Goal: Information Seeking & Learning: Understand process/instructions

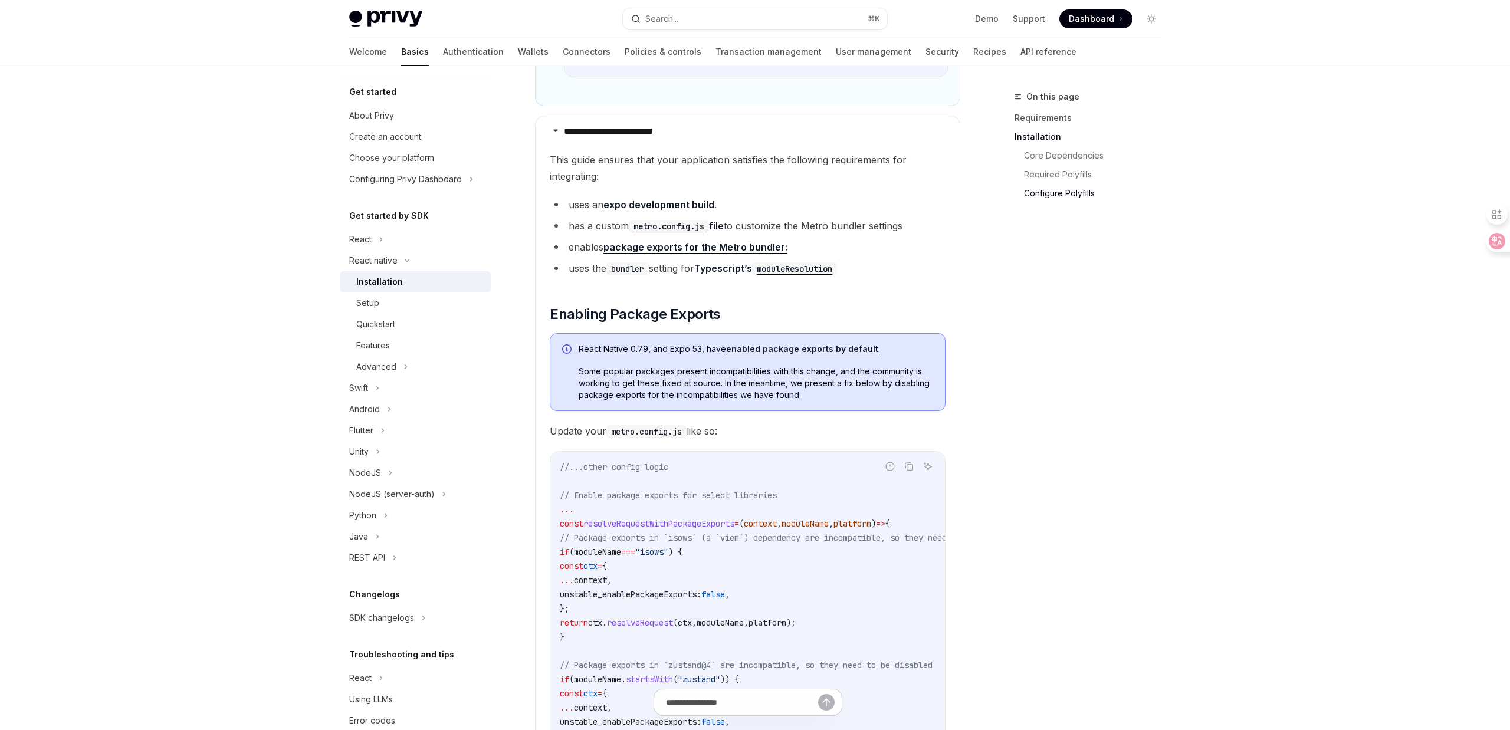
type textarea "*"
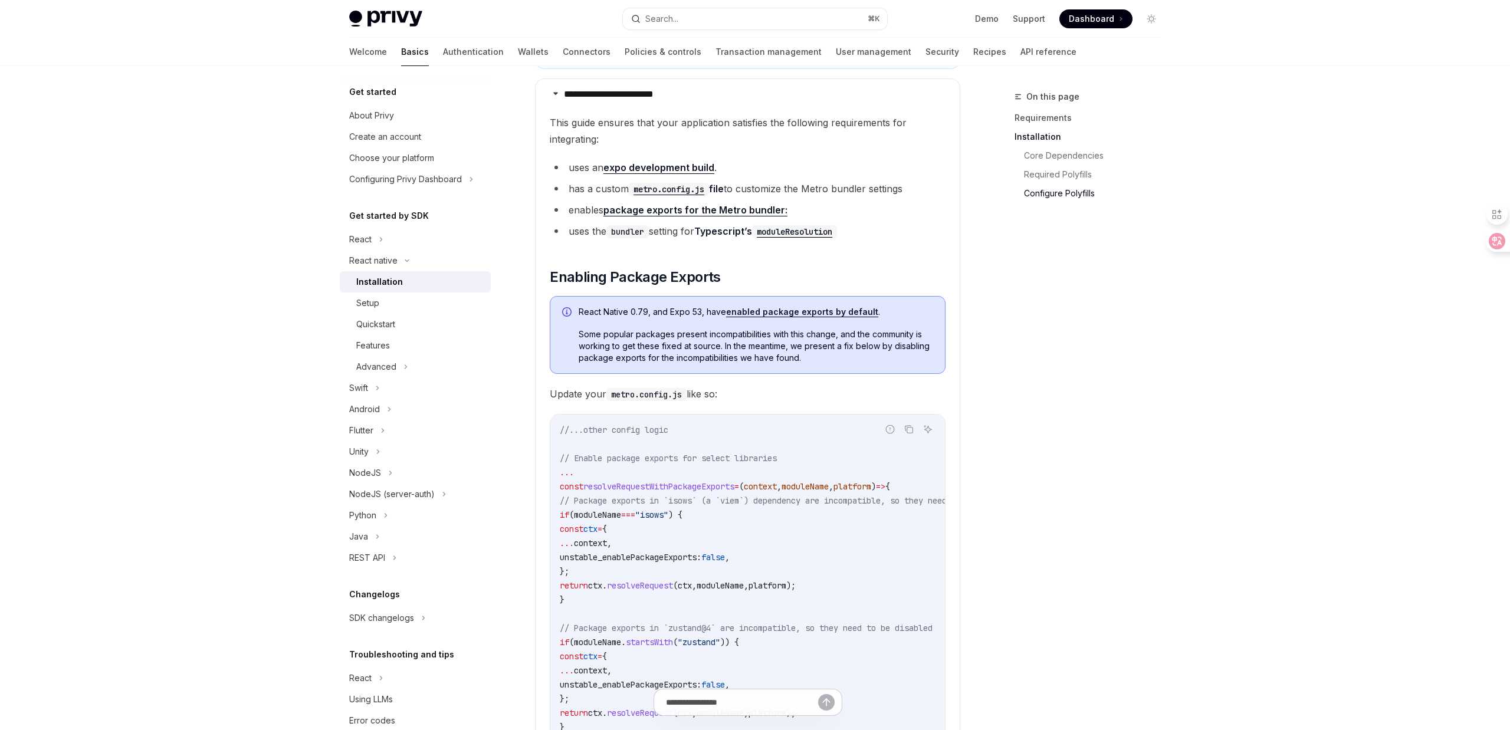
scroll to position [1110, 0]
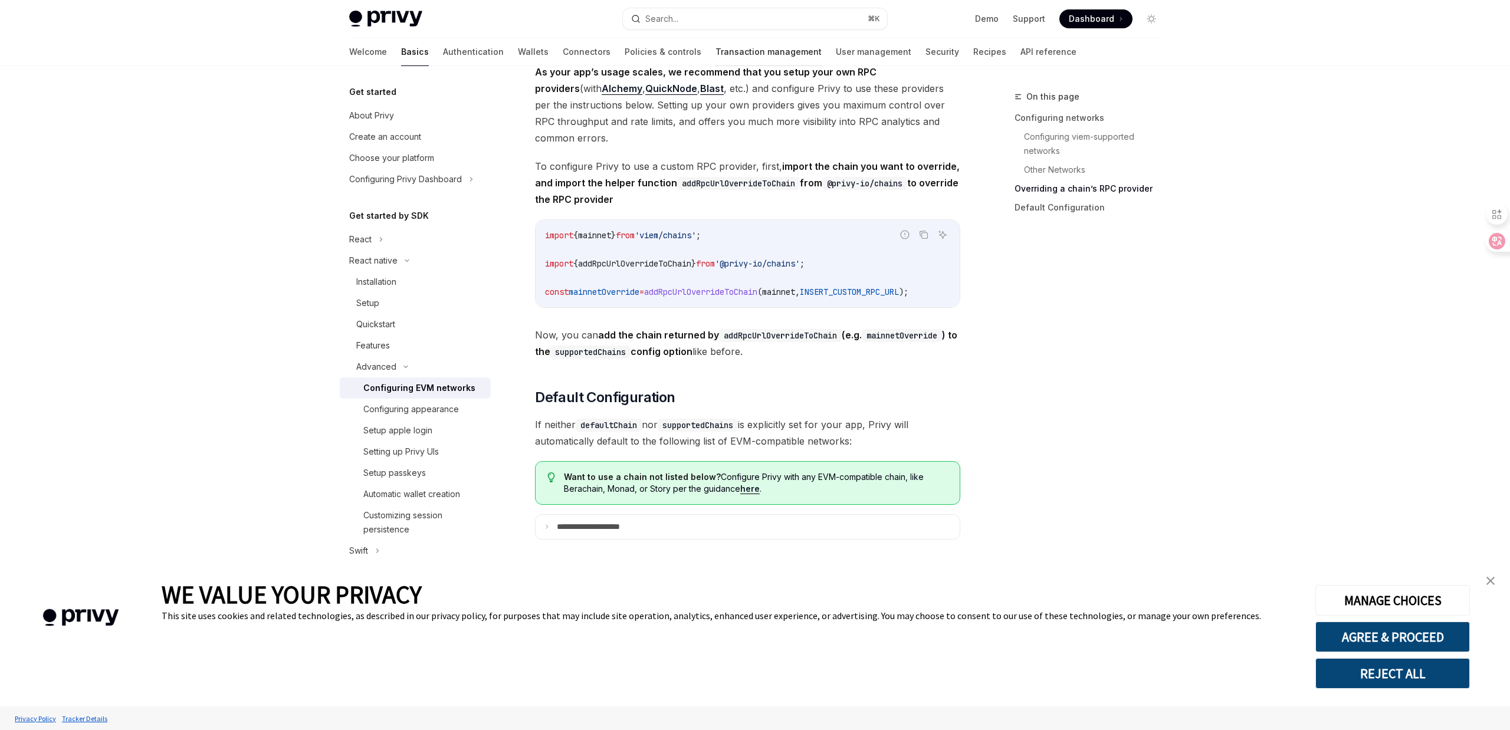
scroll to position [1413, 0]
click at [720, 18] on button "Search... ⌘ K" at bounding box center [755, 18] width 264 height 21
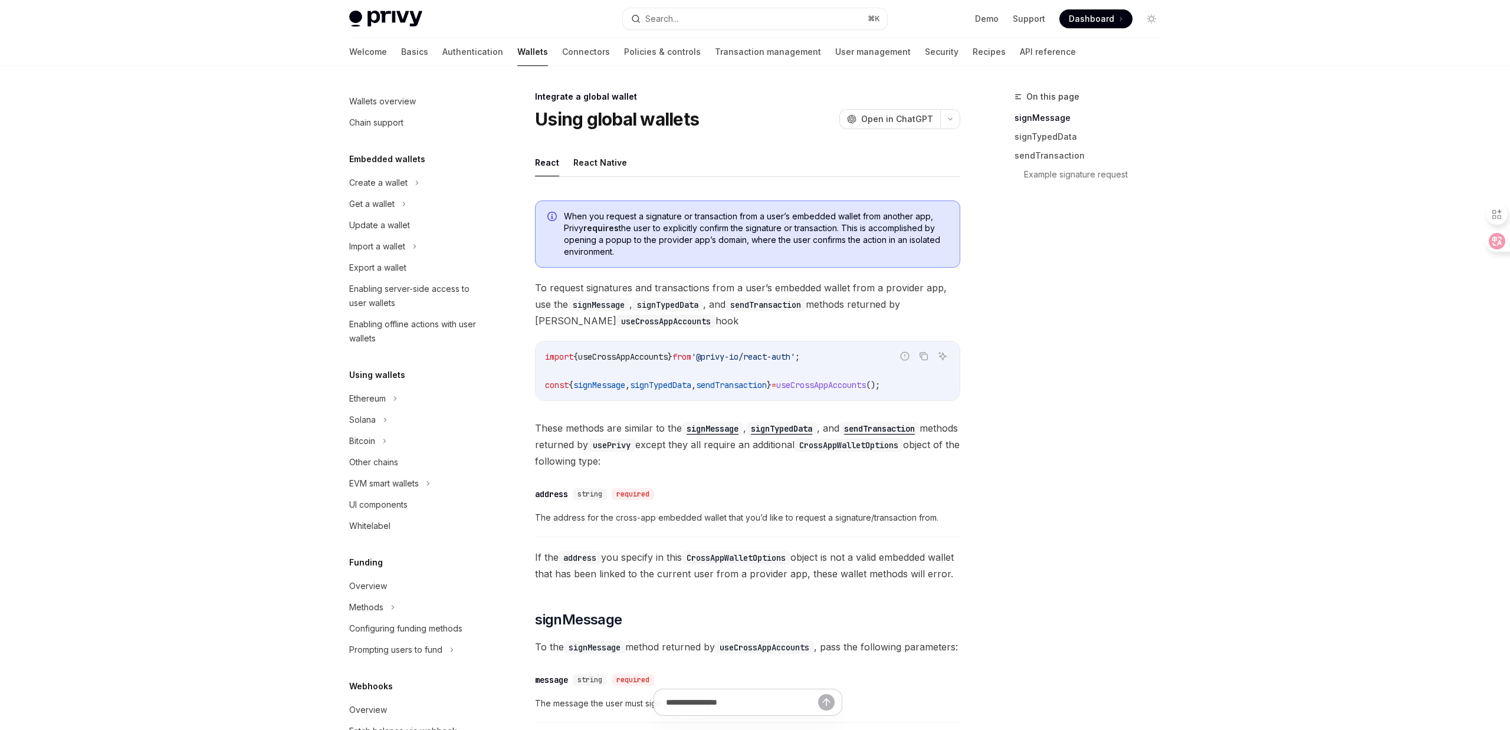
scroll to position [432, 0]
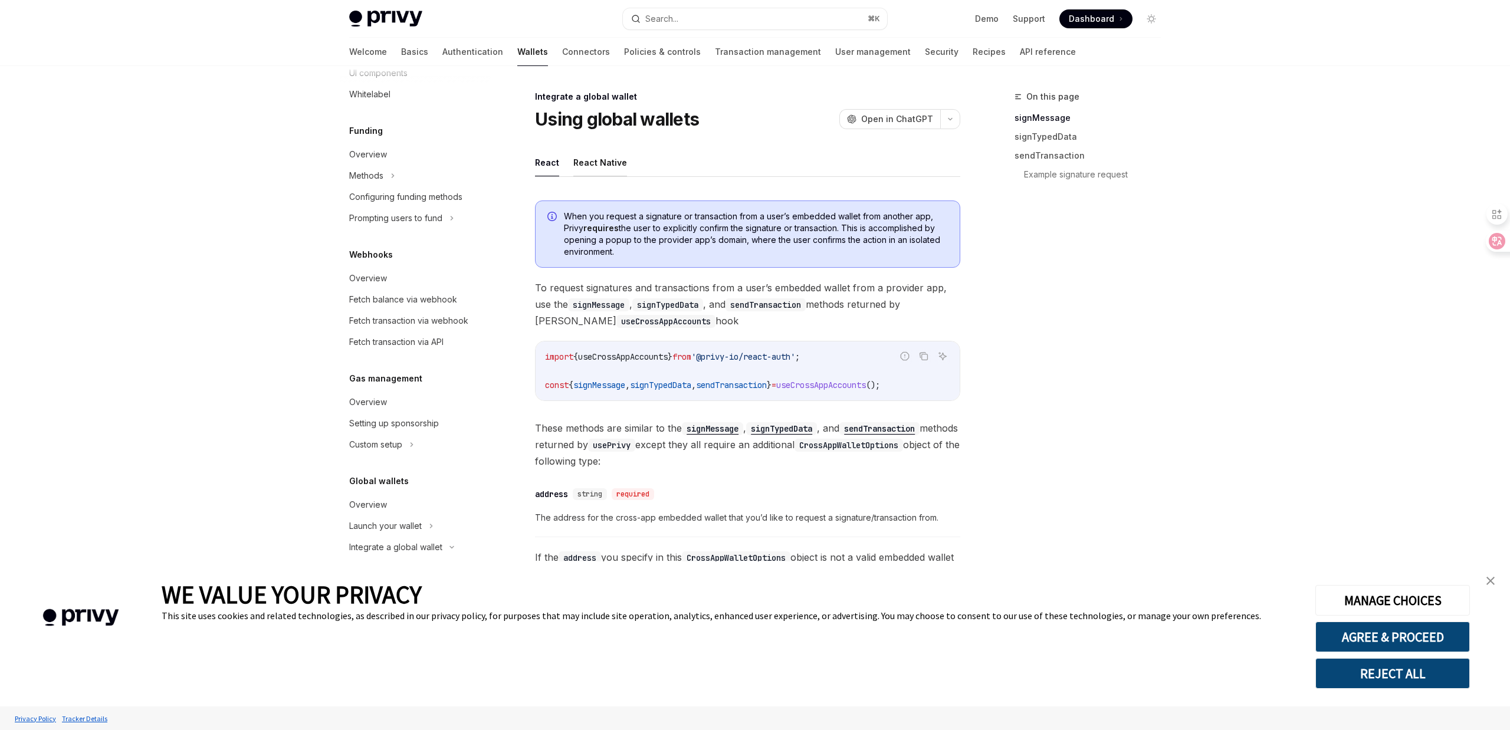
click at [609, 159] on button "React Native" at bounding box center [600, 163] width 54 height 28
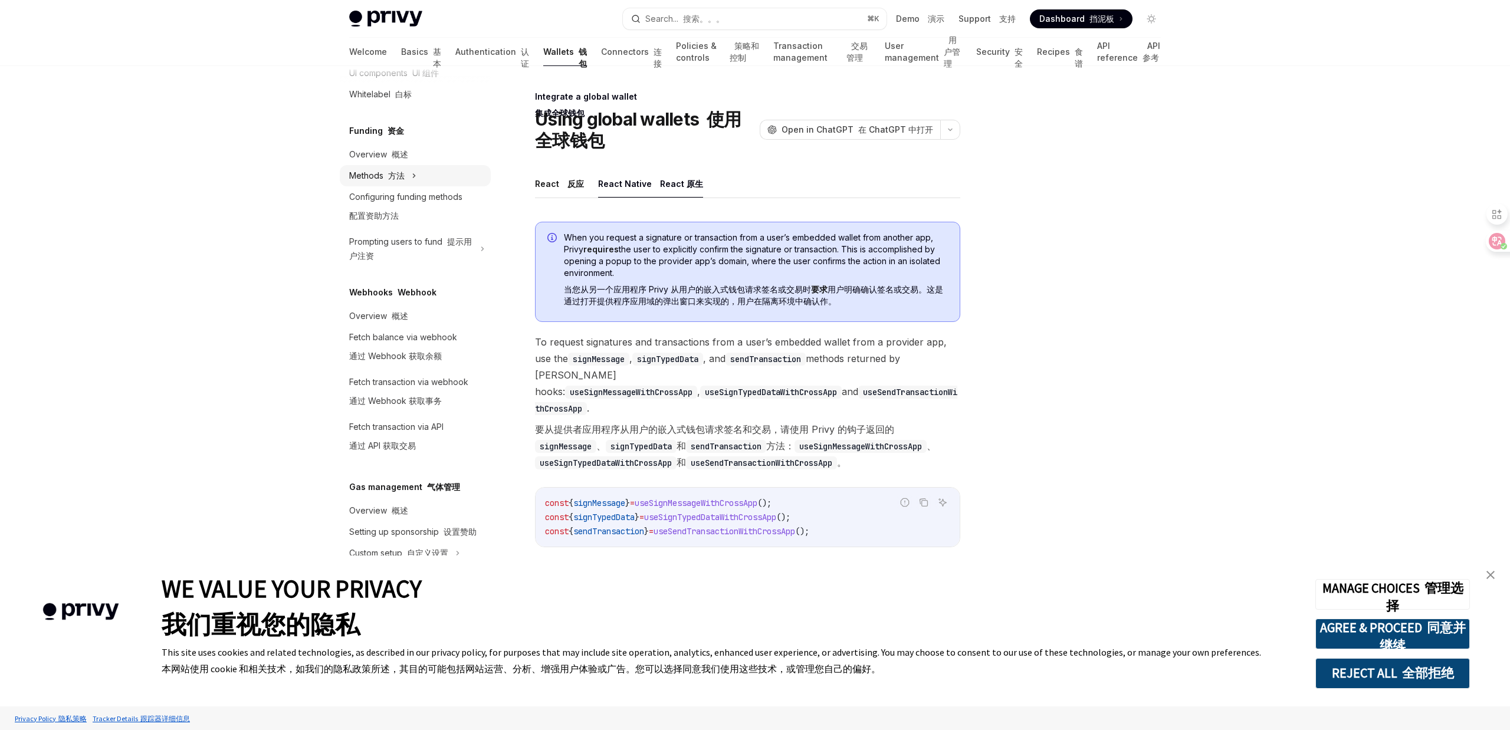
click at [438, 173] on div "Methods 方法" at bounding box center [415, 175] width 151 height 21
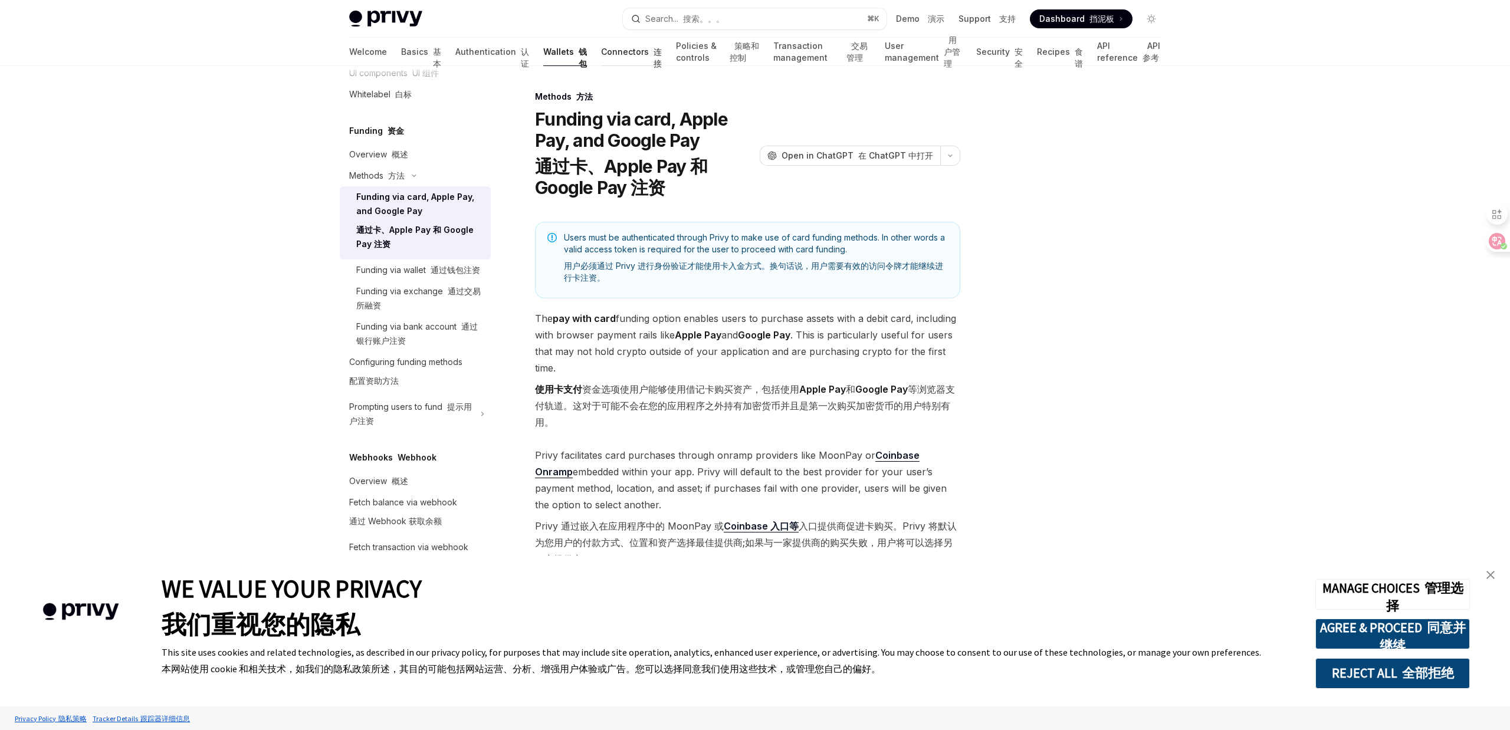
click at [601, 57] on link "Connectors 连接" at bounding box center [631, 52] width 61 height 28
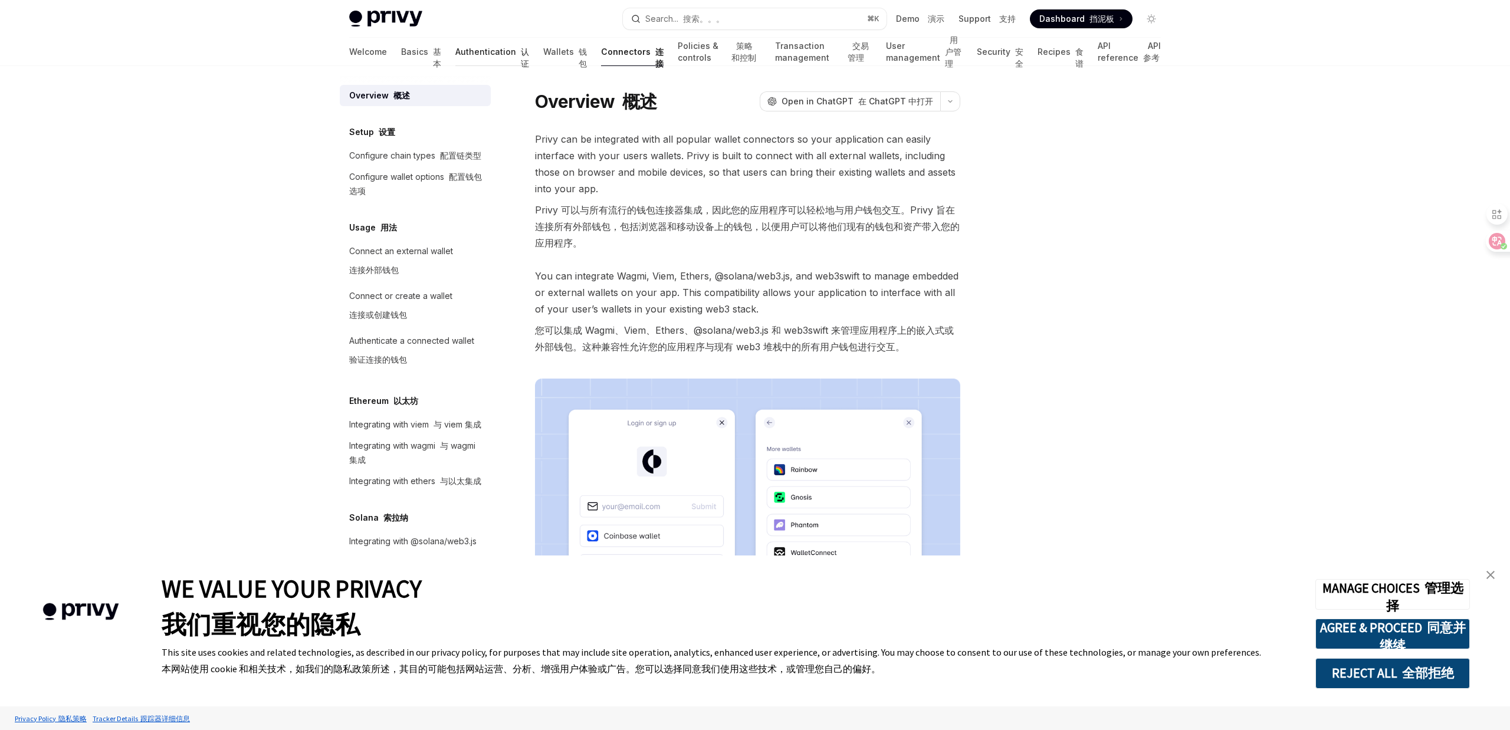
click at [458, 57] on link "Authentication 认证" at bounding box center [492, 52] width 74 height 28
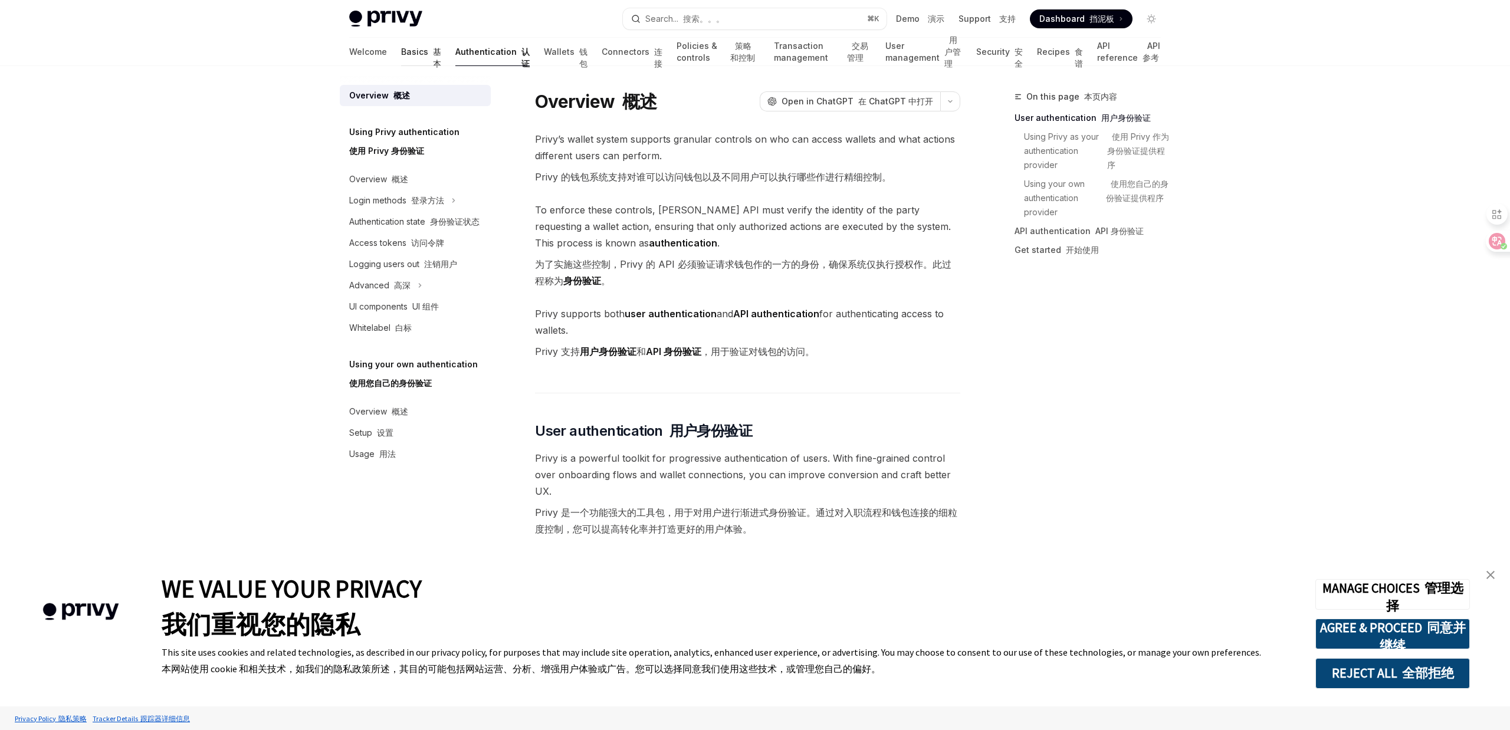
click at [401, 49] on link "Basics 基本" at bounding box center [421, 52] width 40 height 28
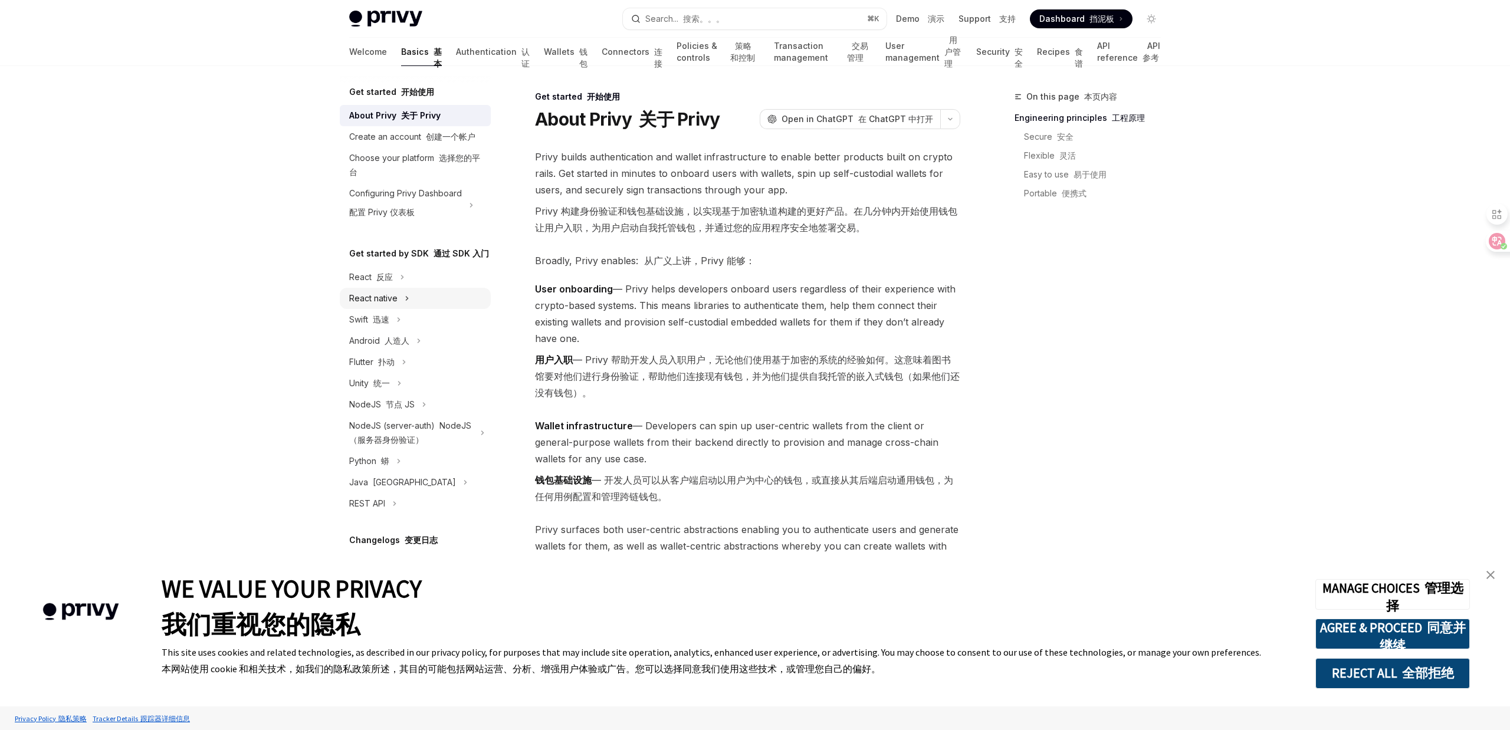
click at [409, 300] on div "React native" at bounding box center [415, 298] width 151 height 21
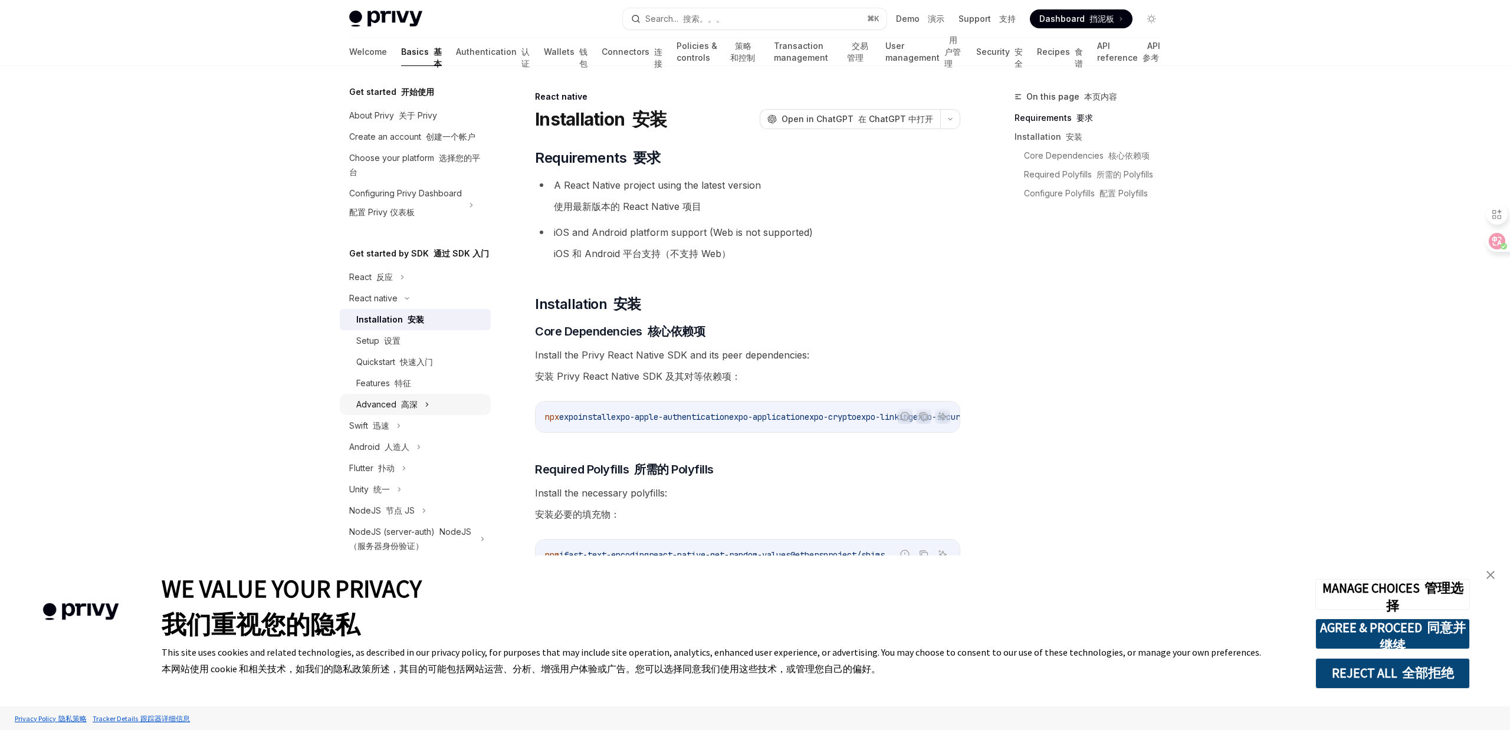
click at [425, 403] on icon at bounding box center [427, 405] width 5 height 14
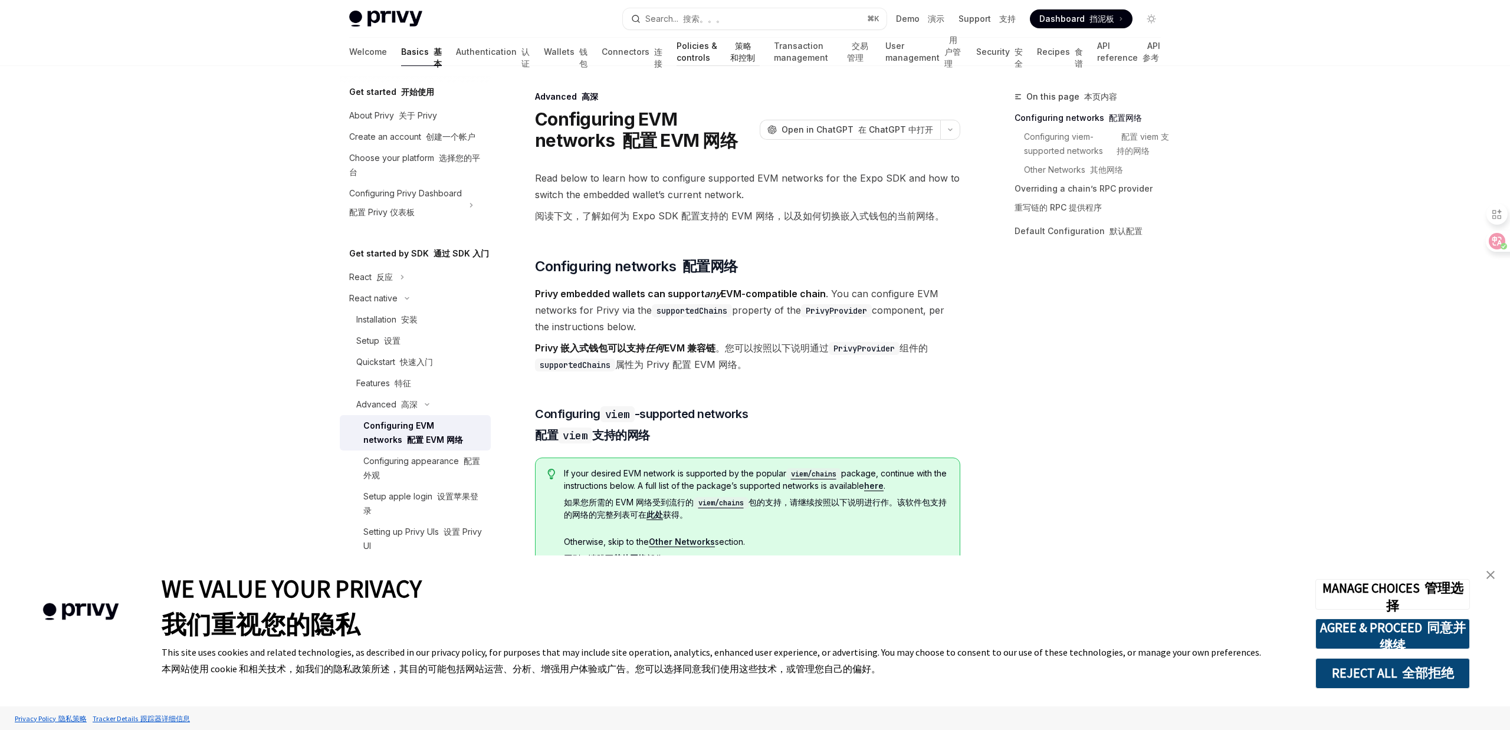
click at [677, 55] on link "Policies & controls 策略和控制" at bounding box center [718, 52] width 83 height 28
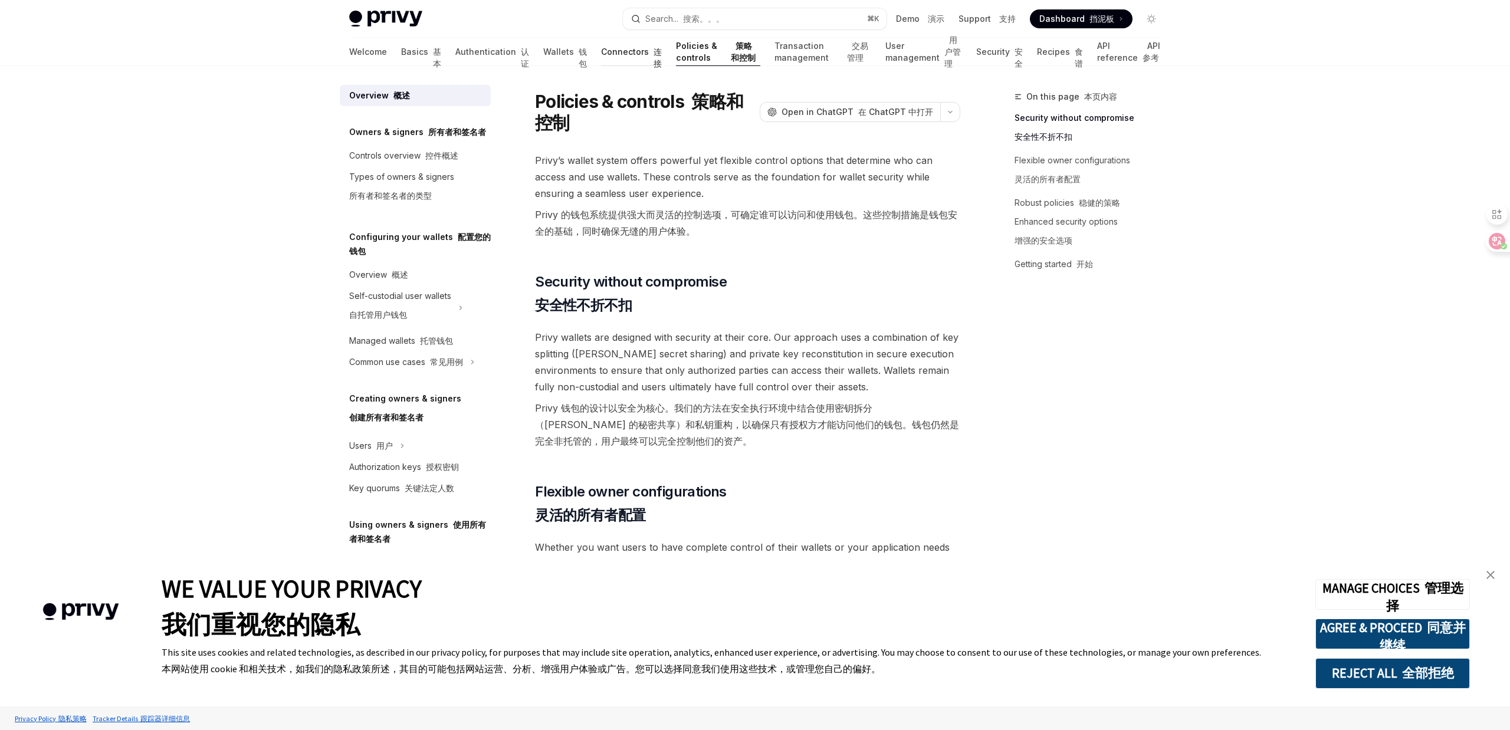
click at [601, 57] on link "Connectors 连接" at bounding box center [631, 52] width 61 height 28
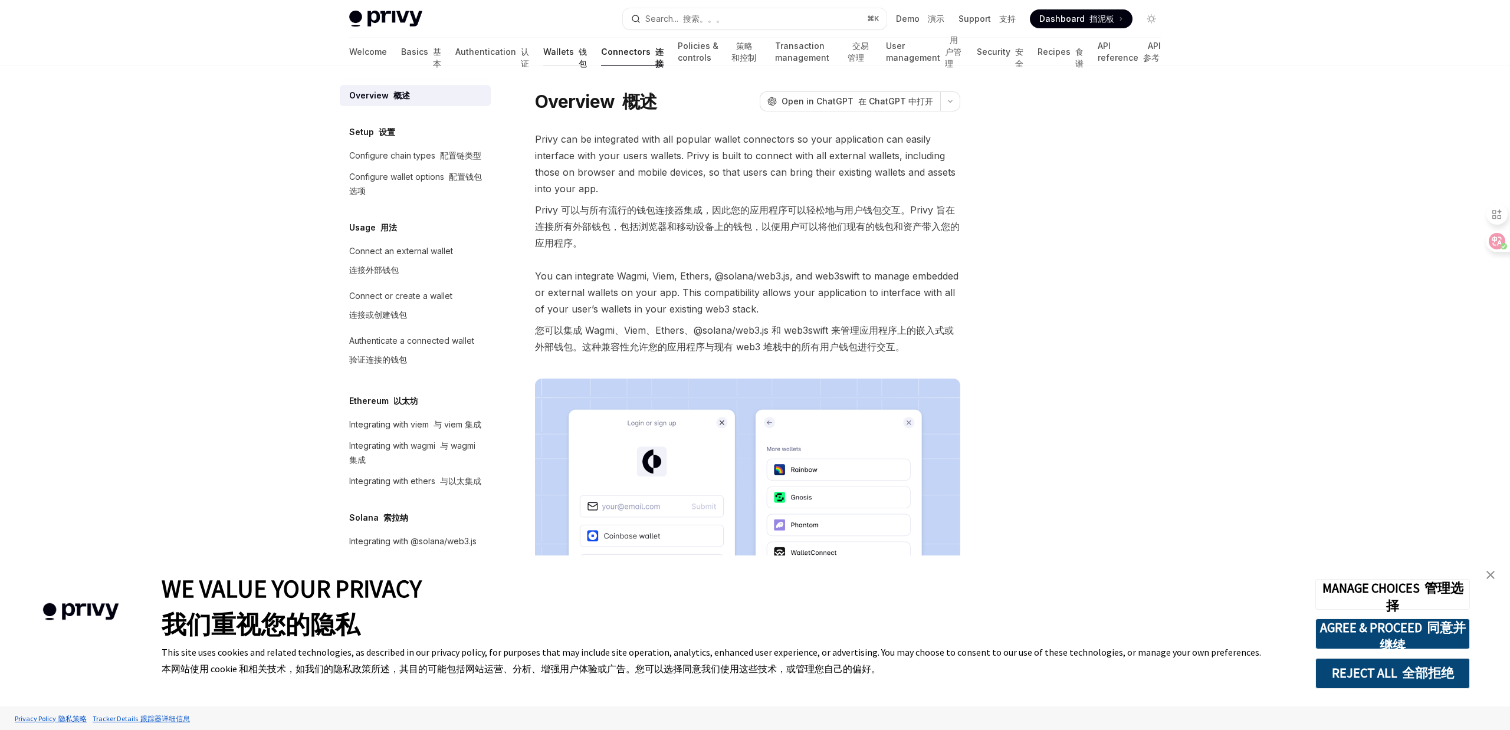
click at [543, 51] on link "Wallets 钱包" at bounding box center [565, 52] width 44 height 28
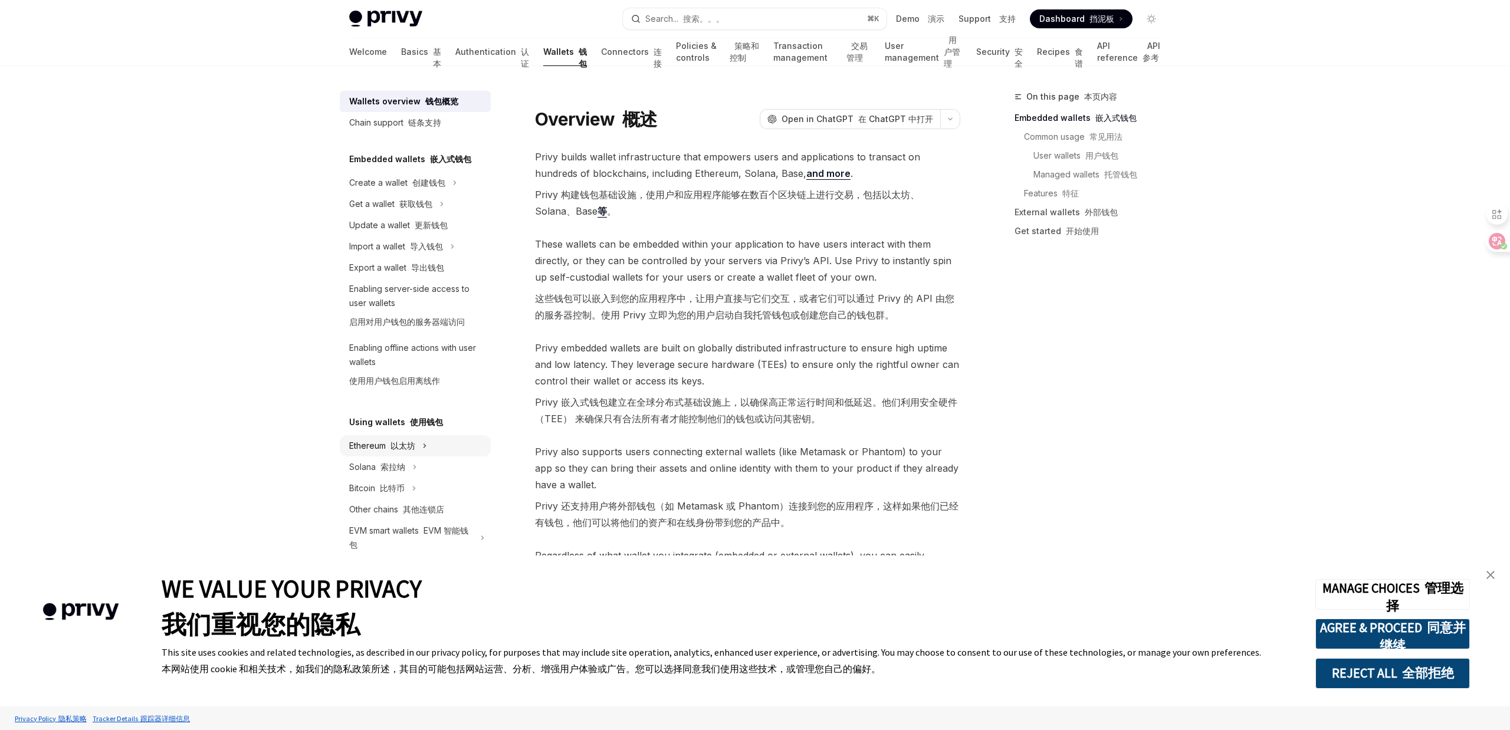
click at [413, 447] on font "以太坊" at bounding box center [402, 446] width 25 height 10
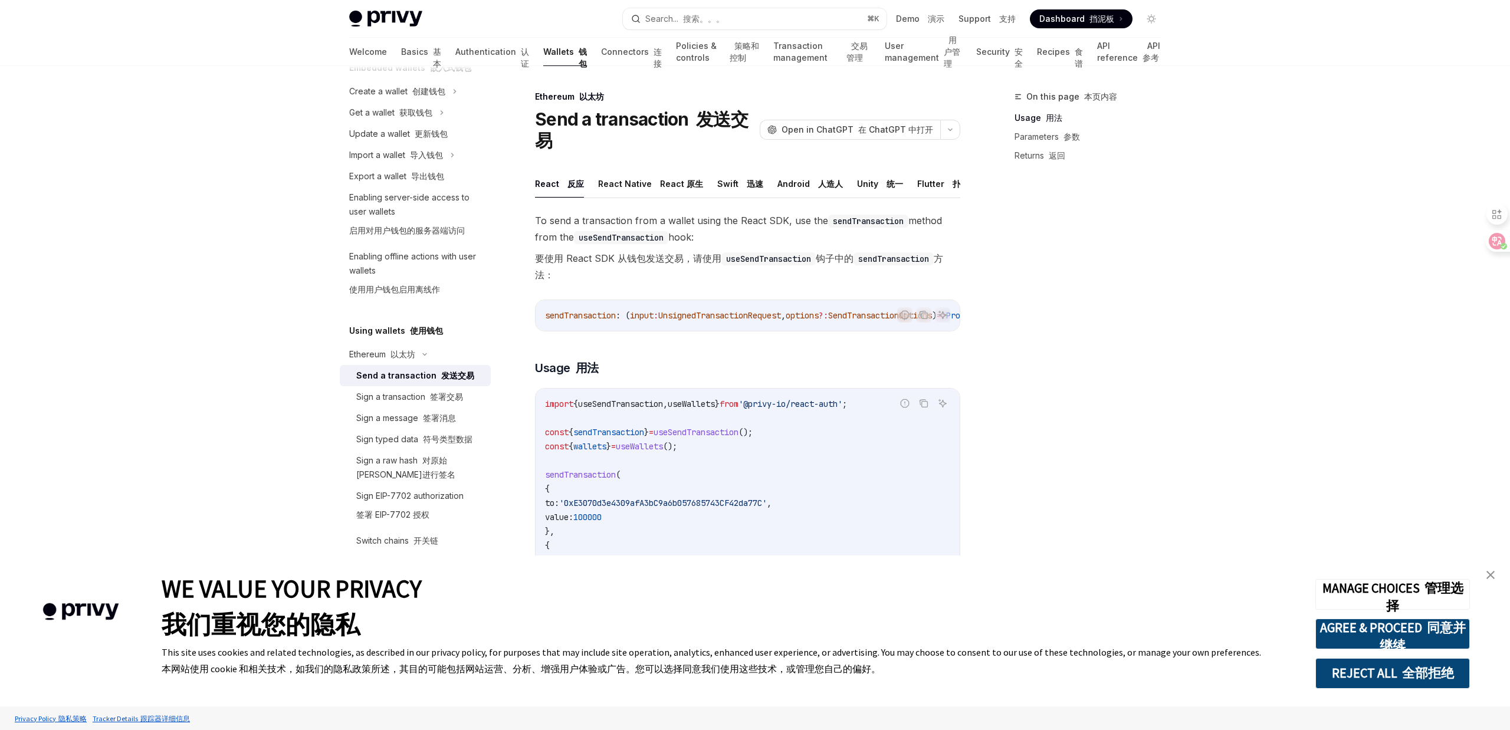
scroll to position [94, 0]
click at [602, 349] on div "To send a transaction from a wallet using the React SDK, use the sendTransactio…" at bounding box center [747, 739] width 425 height 1054
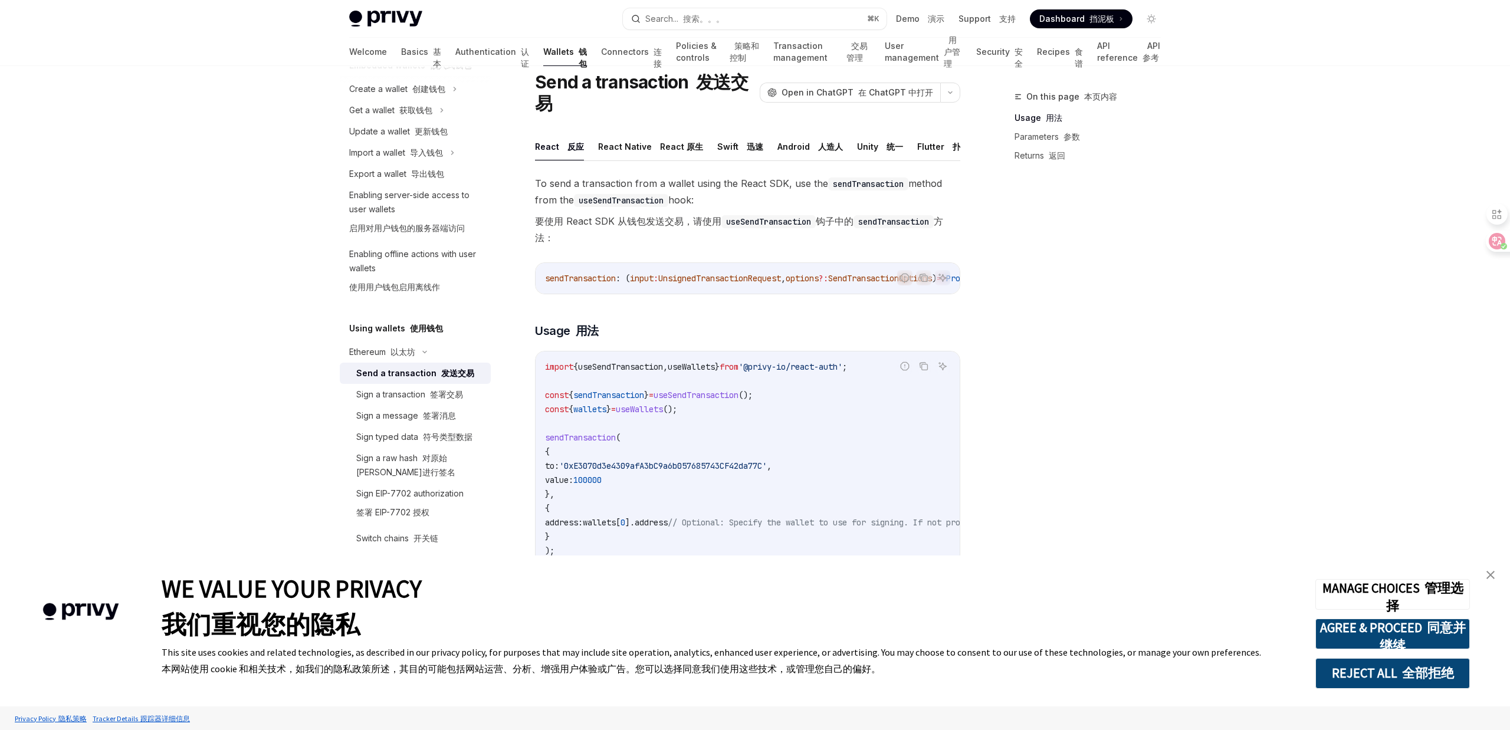
scroll to position [43, 0]
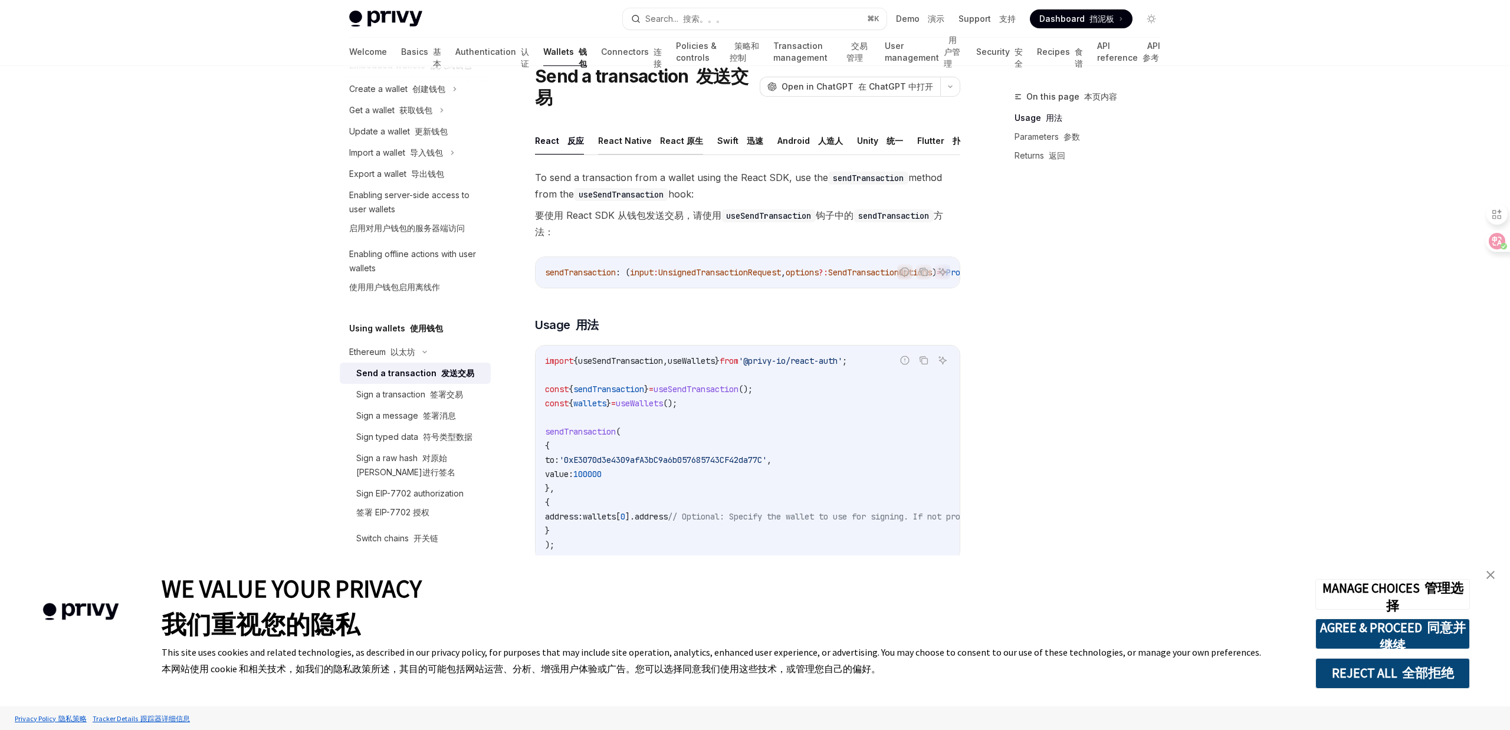
click at [632, 137] on button "React Native React 原生" at bounding box center [650, 141] width 105 height 28
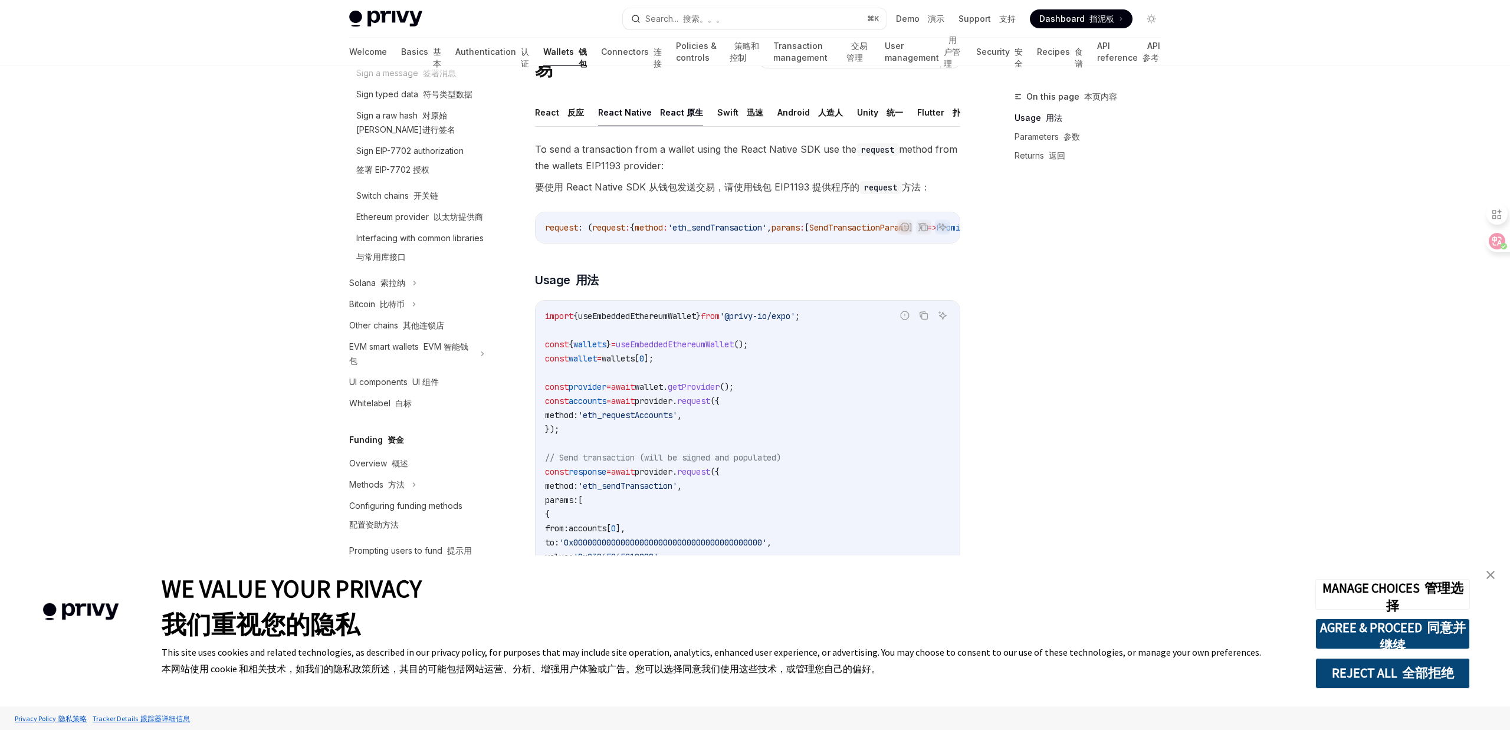
scroll to position [392, 0]
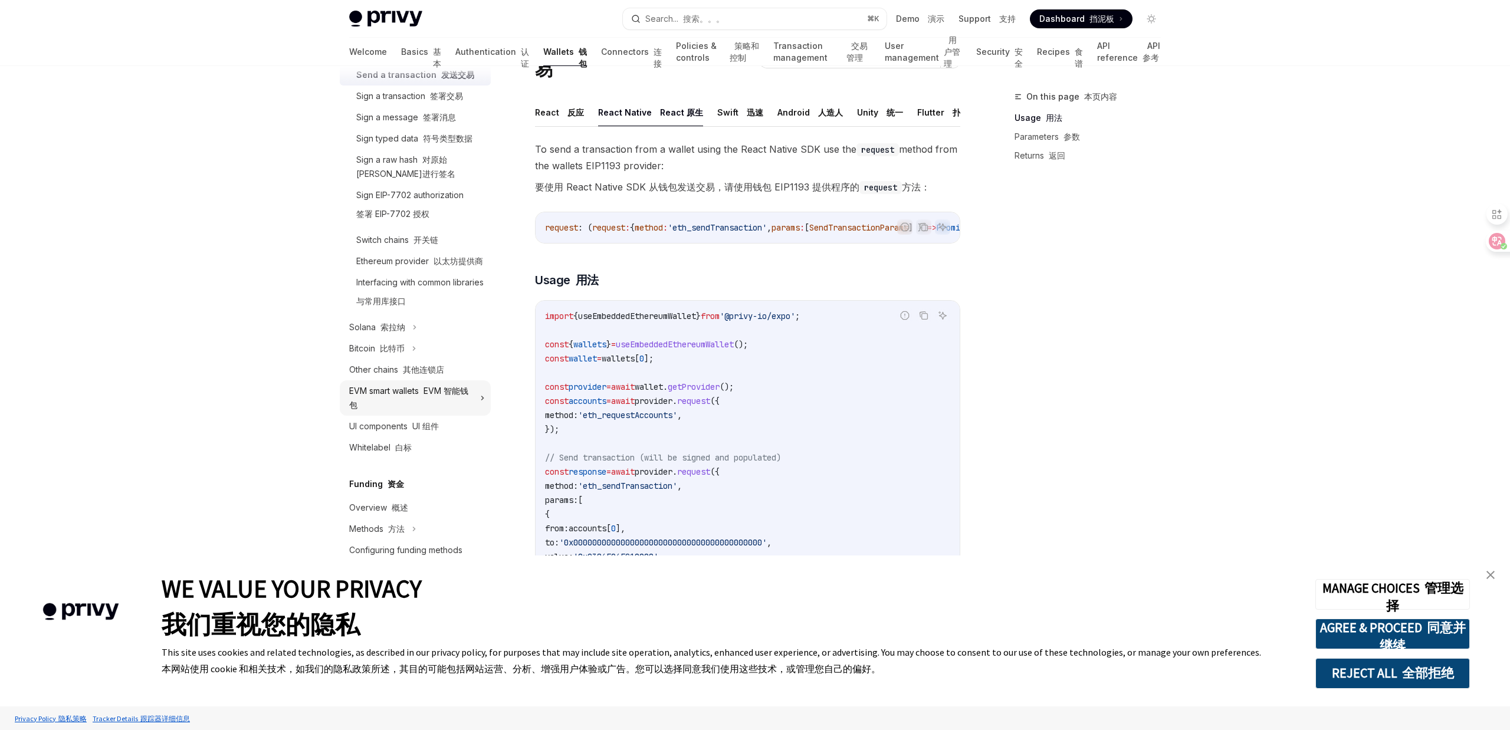
click at [466, 410] on div "EVM smart wallets EVM 智能钱包" at bounding box center [411, 398] width 124 height 28
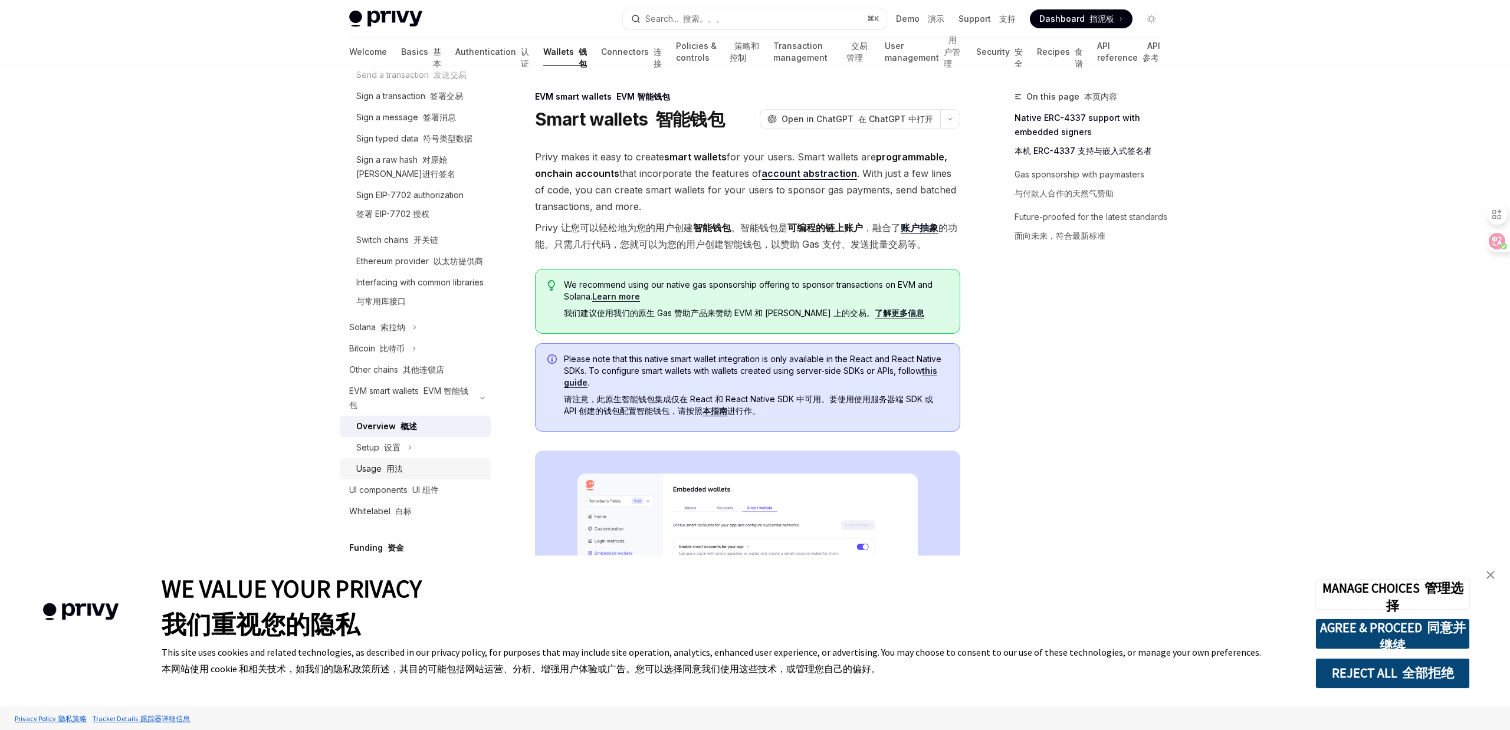
click at [426, 476] on div "Usage 用法" at bounding box center [419, 469] width 127 height 14
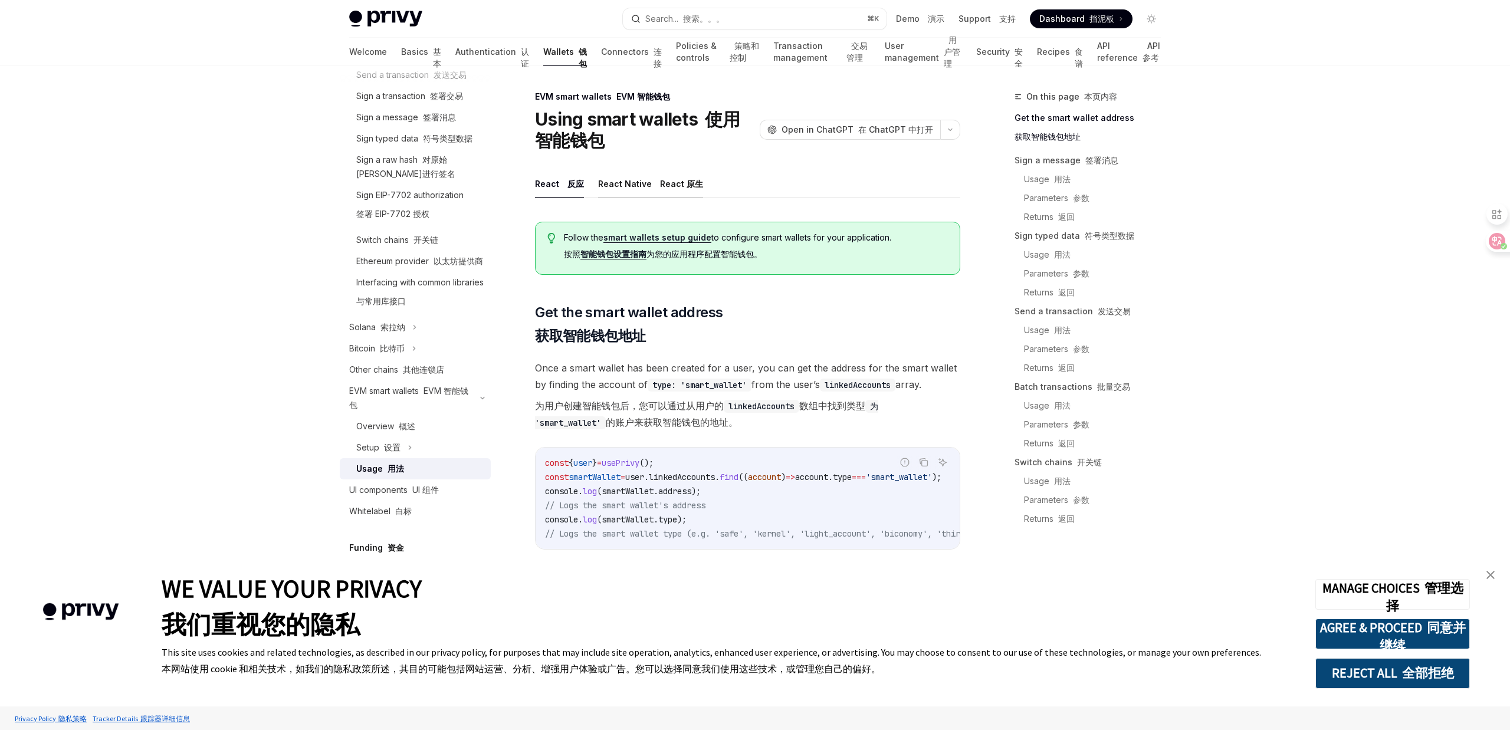
click at [659, 174] on button "React Native React 原生" at bounding box center [650, 184] width 105 height 28
type textarea "*"
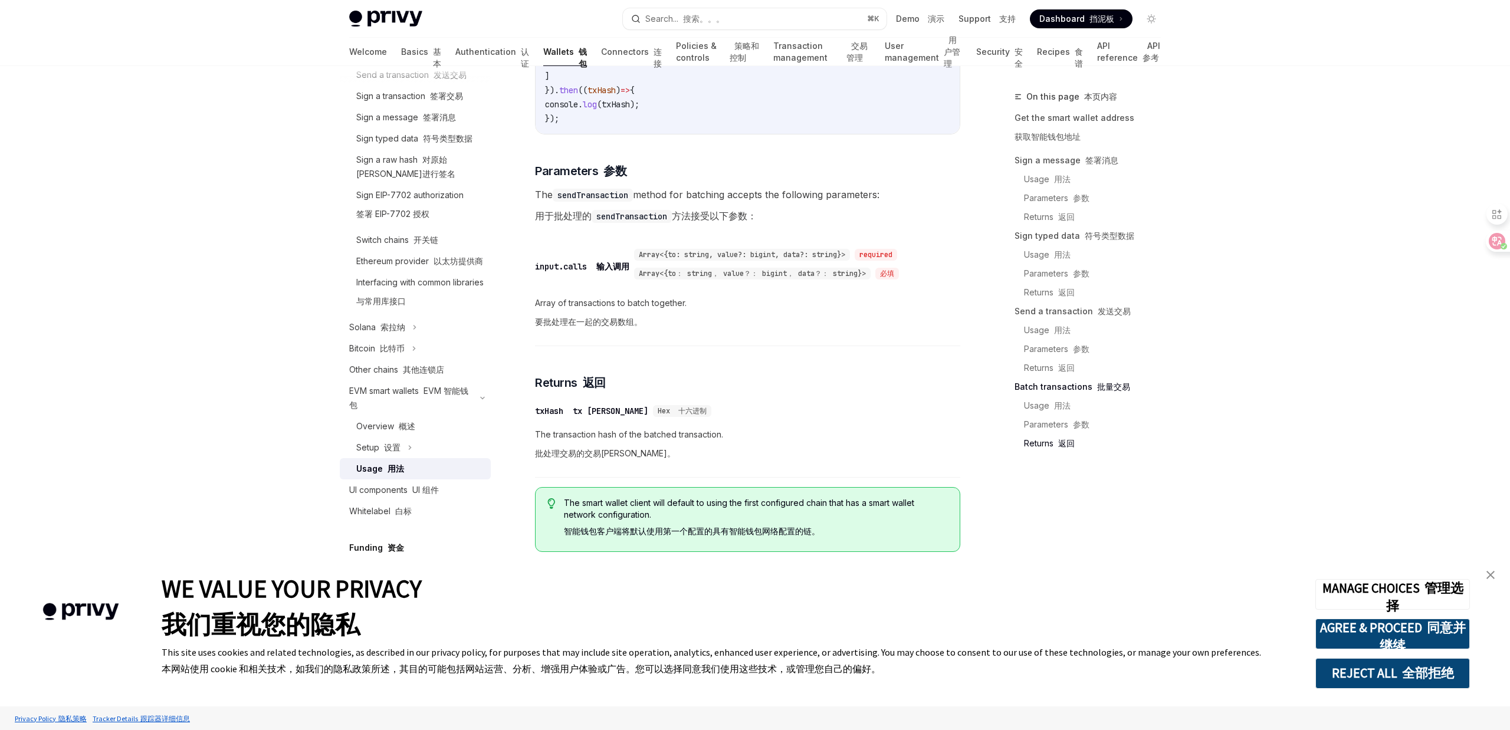
scroll to position [3126, 0]
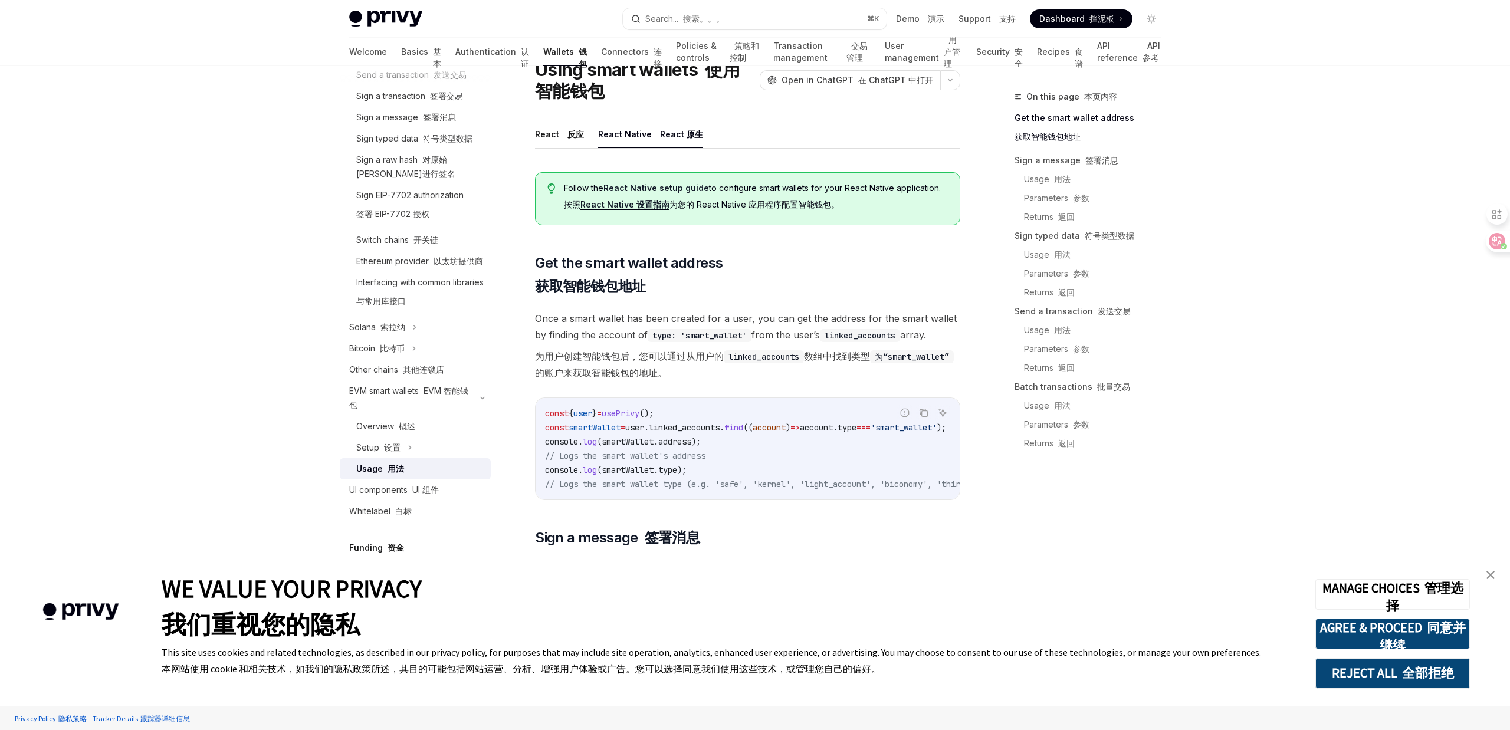
scroll to position [0, 0]
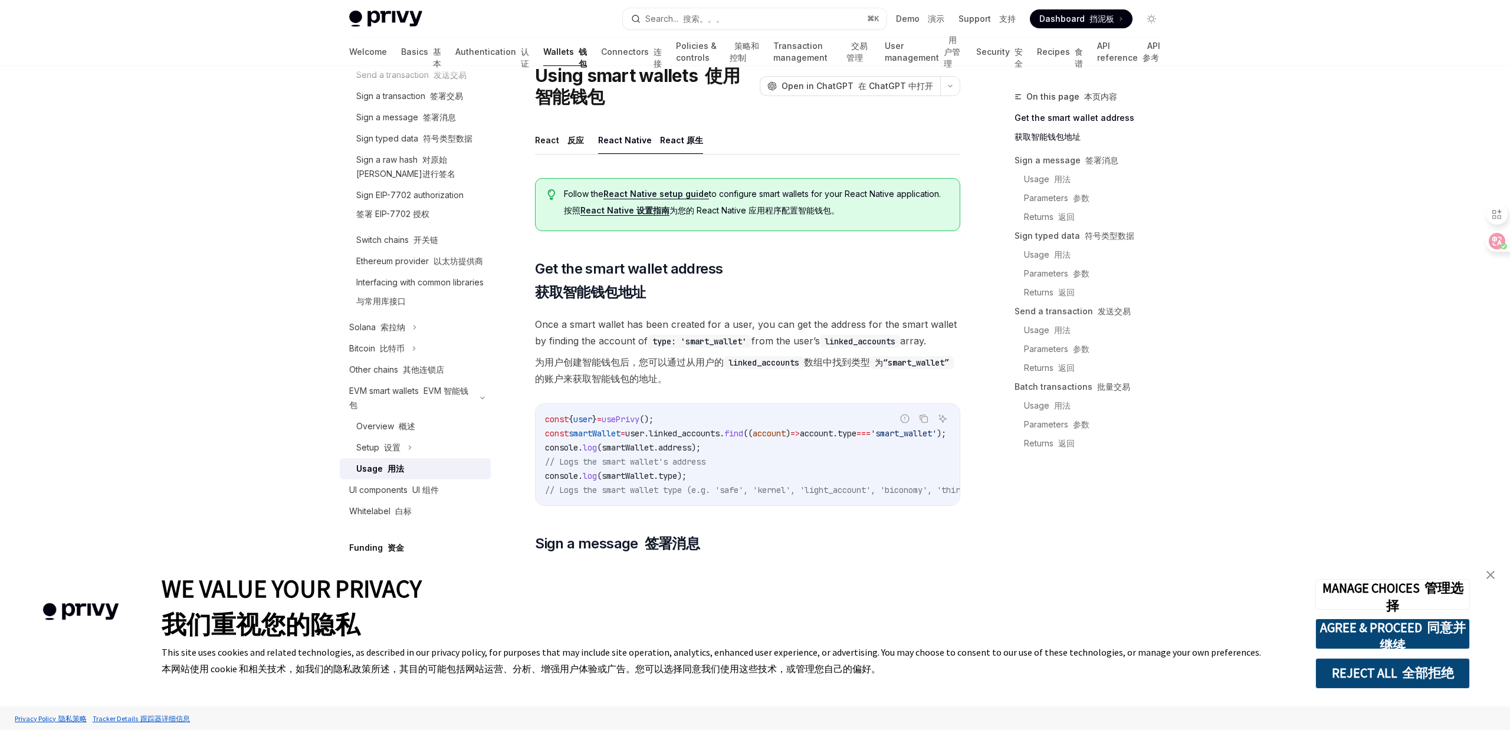
scroll to position [45, 0]
